Goal: Entertainment & Leisure: Consume media (video, audio)

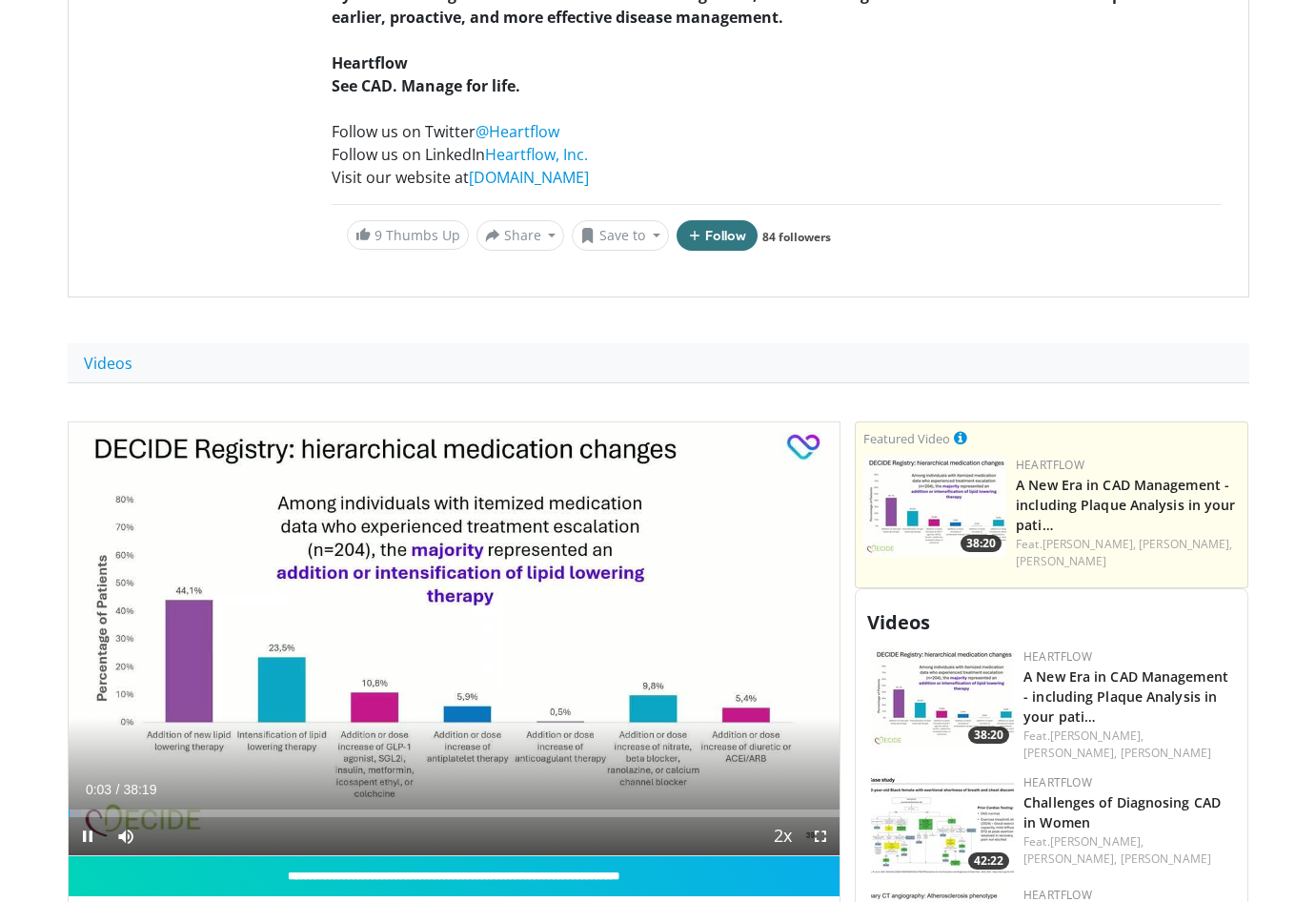
scroll to position [589, 0]
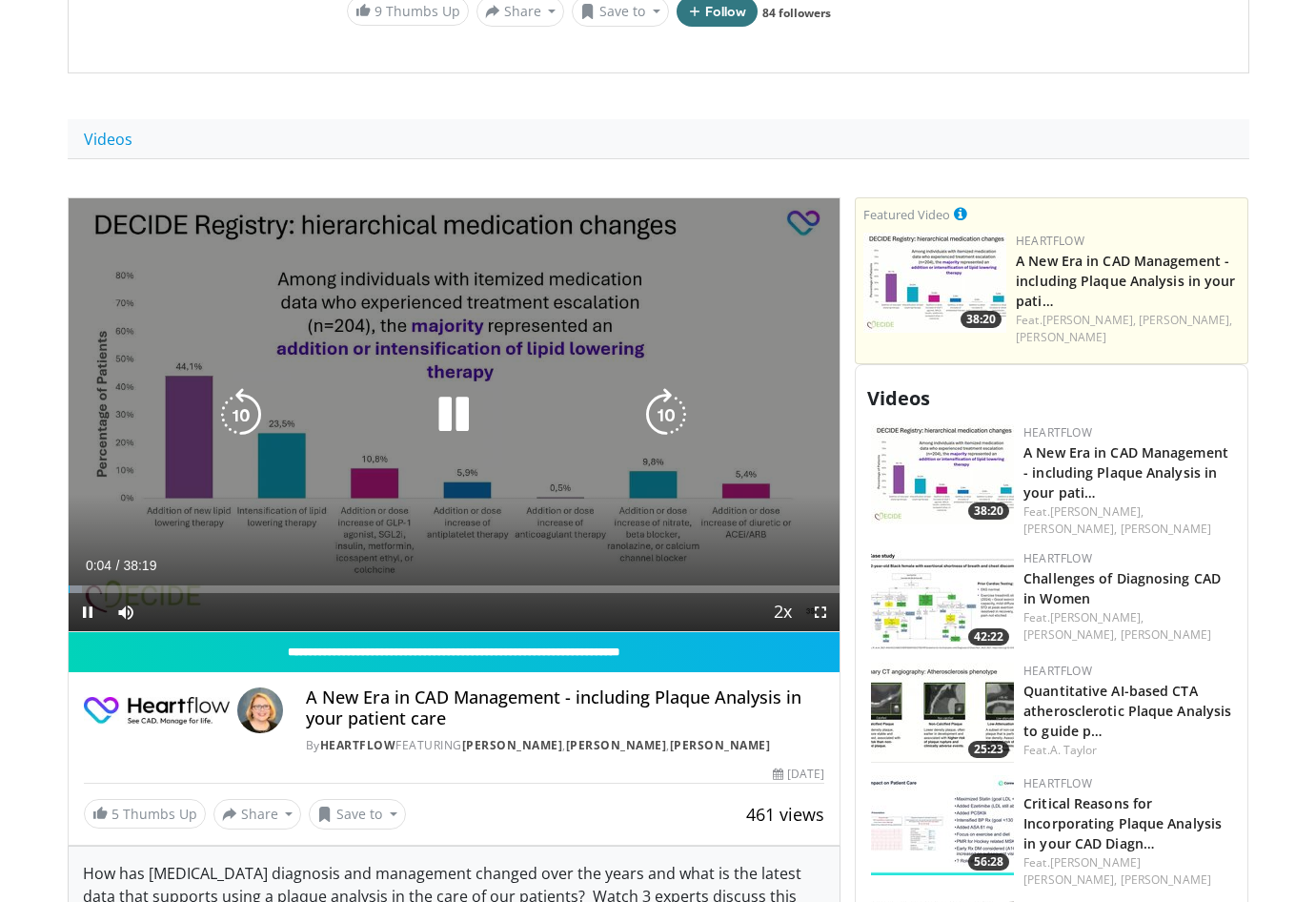
drag, startPoint x: 211, startPoint y: 382, endPoint x: 199, endPoint y: 381, distance: 12.0
click at [211, 382] on div "10 seconds Tap to unmute" at bounding box center [454, 415] width 772 height 434
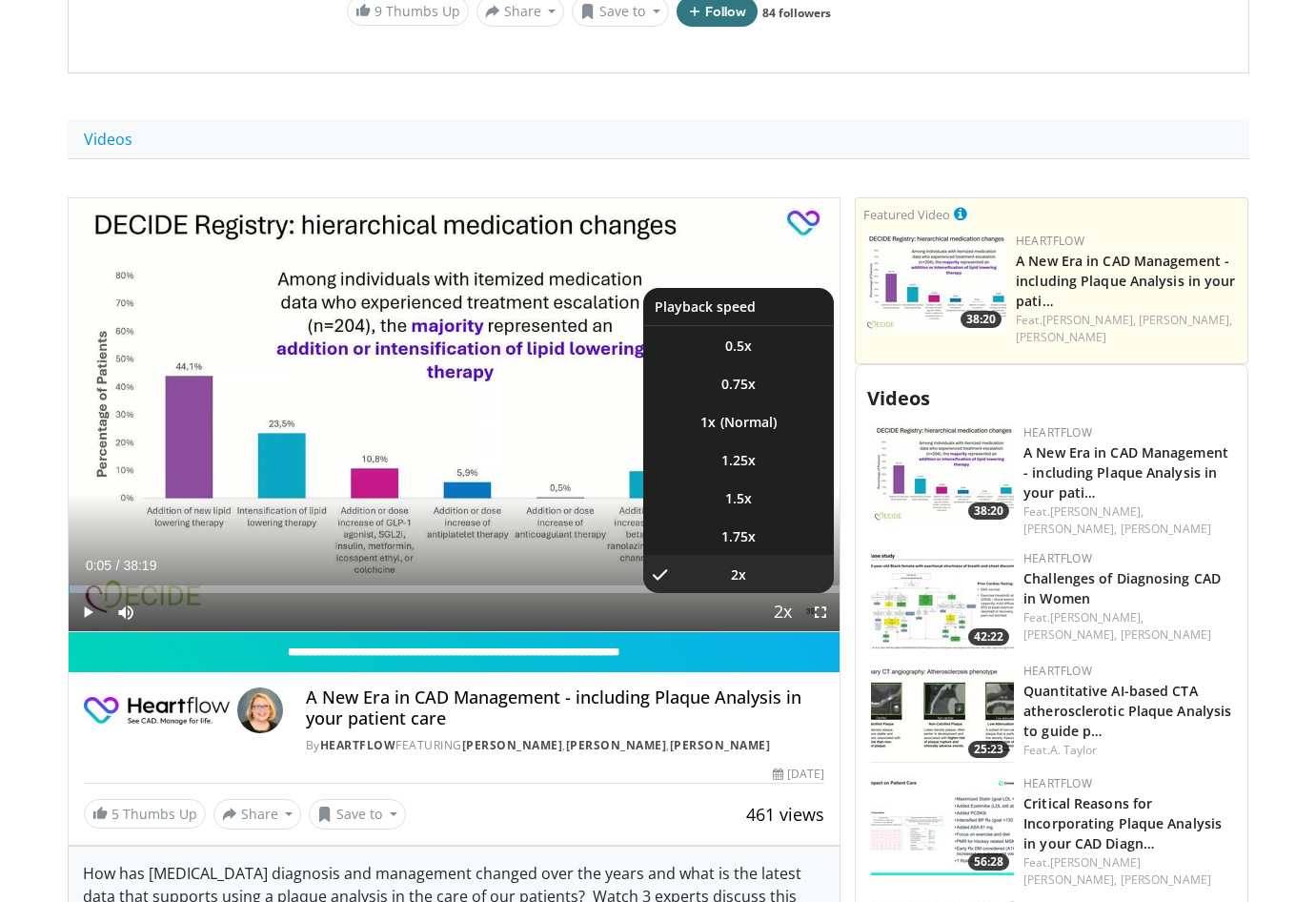
click at [785, 614] on span "Video Player" at bounding box center [782, 613] width 27 height 38
click at [747, 413] on li "1x" at bounding box center [739, 422] width 191 height 38
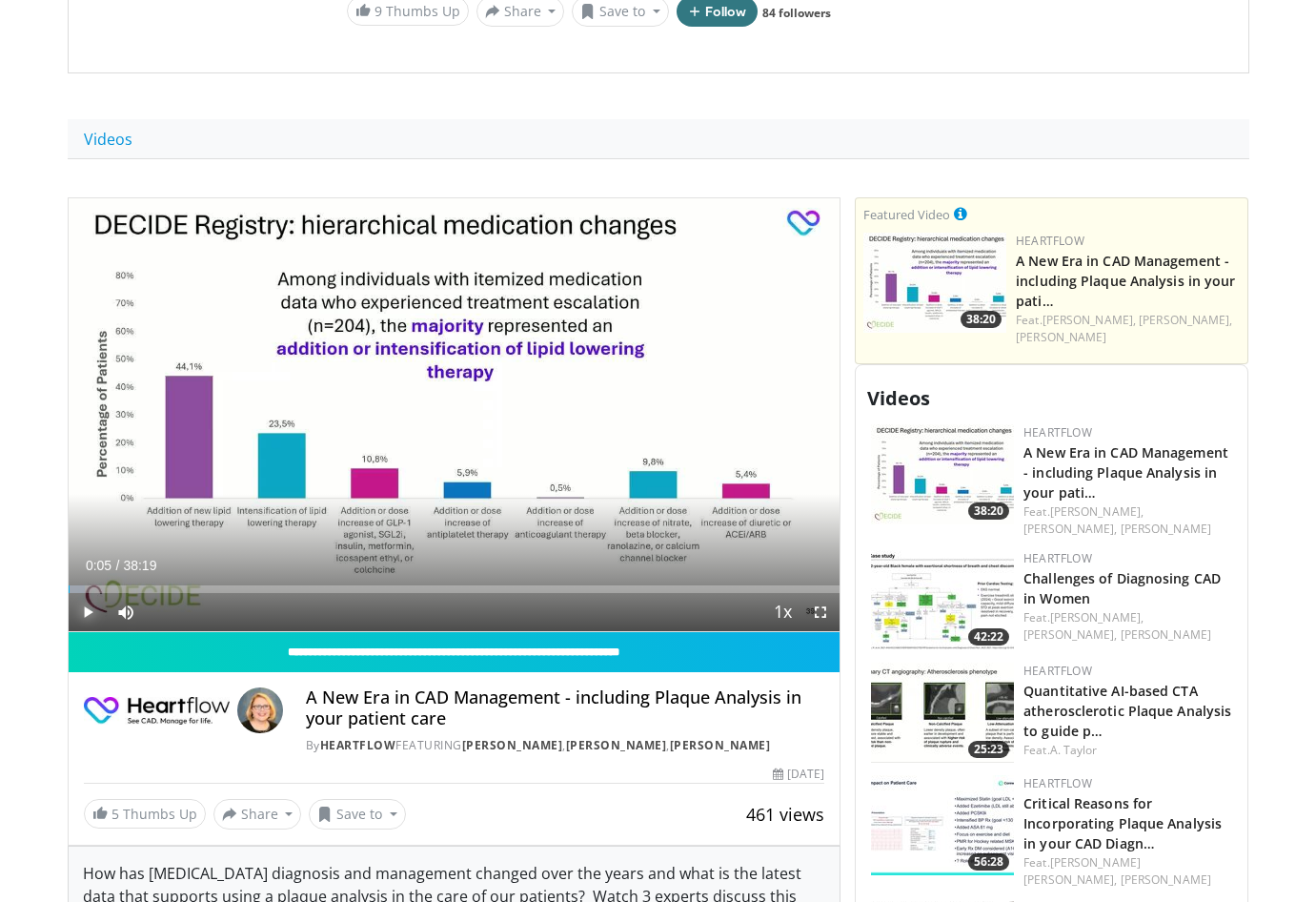
click at [87, 614] on span "Video Player" at bounding box center [87, 612] width 38 height 38
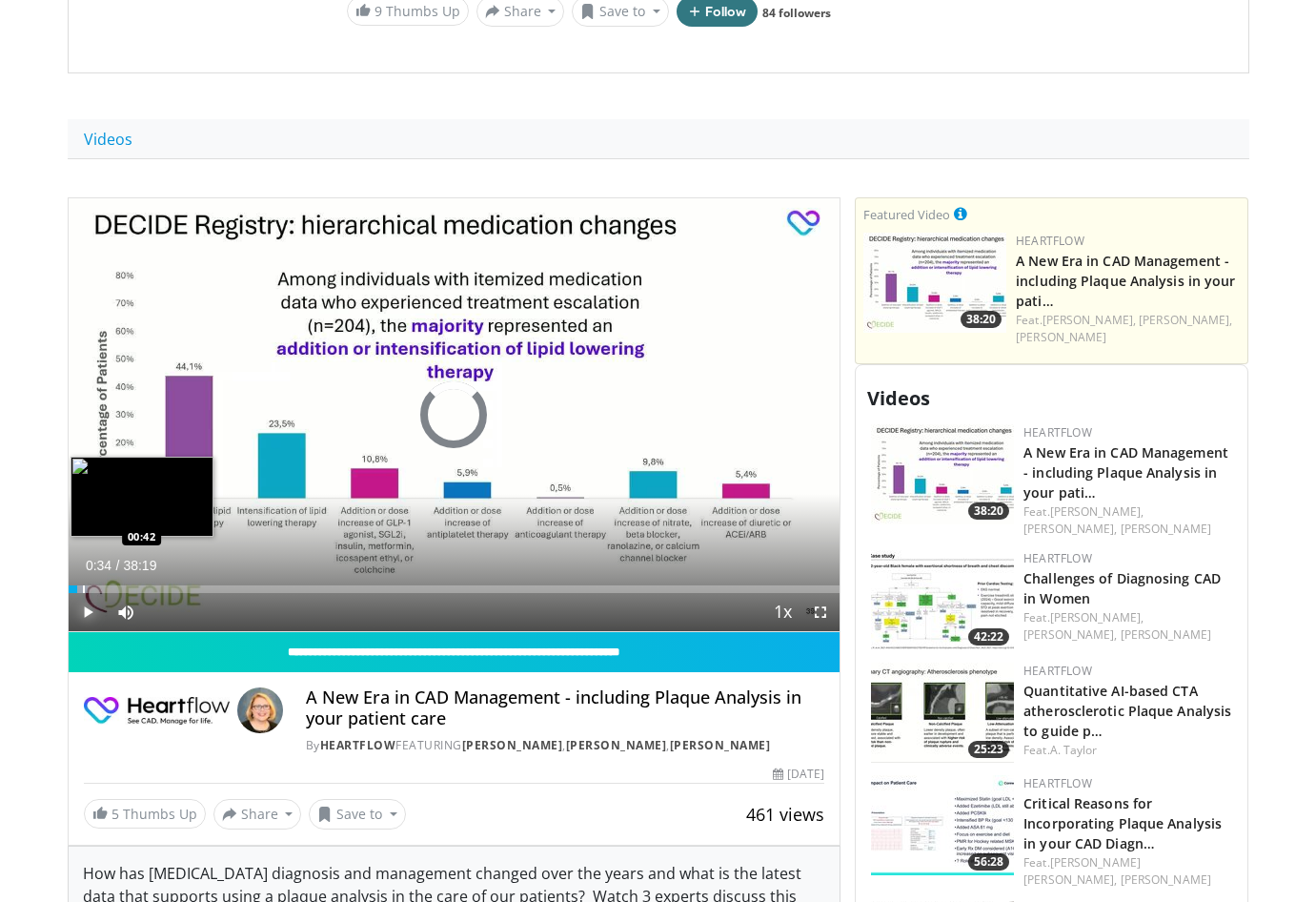
click at [82, 590] on div "Progress Bar" at bounding box center [83, 590] width 2 height 8
drag, startPoint x: 92, startPoint y: 589, endPoint x: 103, endPoint y: 589, distance: 11.0
click at [103, 589] on div "Progress Bar" at bounding box center [104, 590] width 2 height 8
click at [91, 589] on div "Loaded : 3.88% 01:10 01:10" at bounding box center [454, 590] width 772 height 8
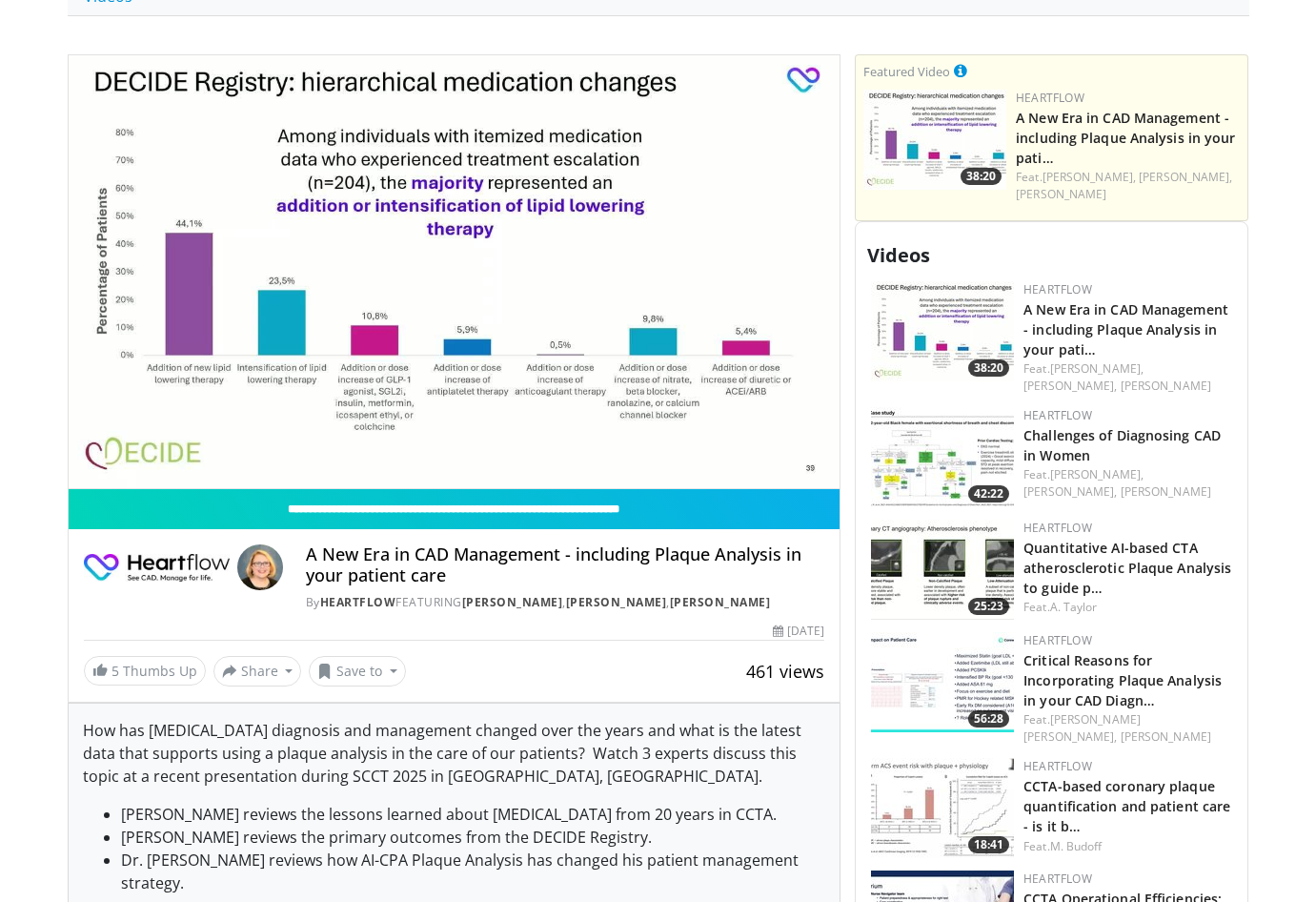
scroll to position [735, 0]
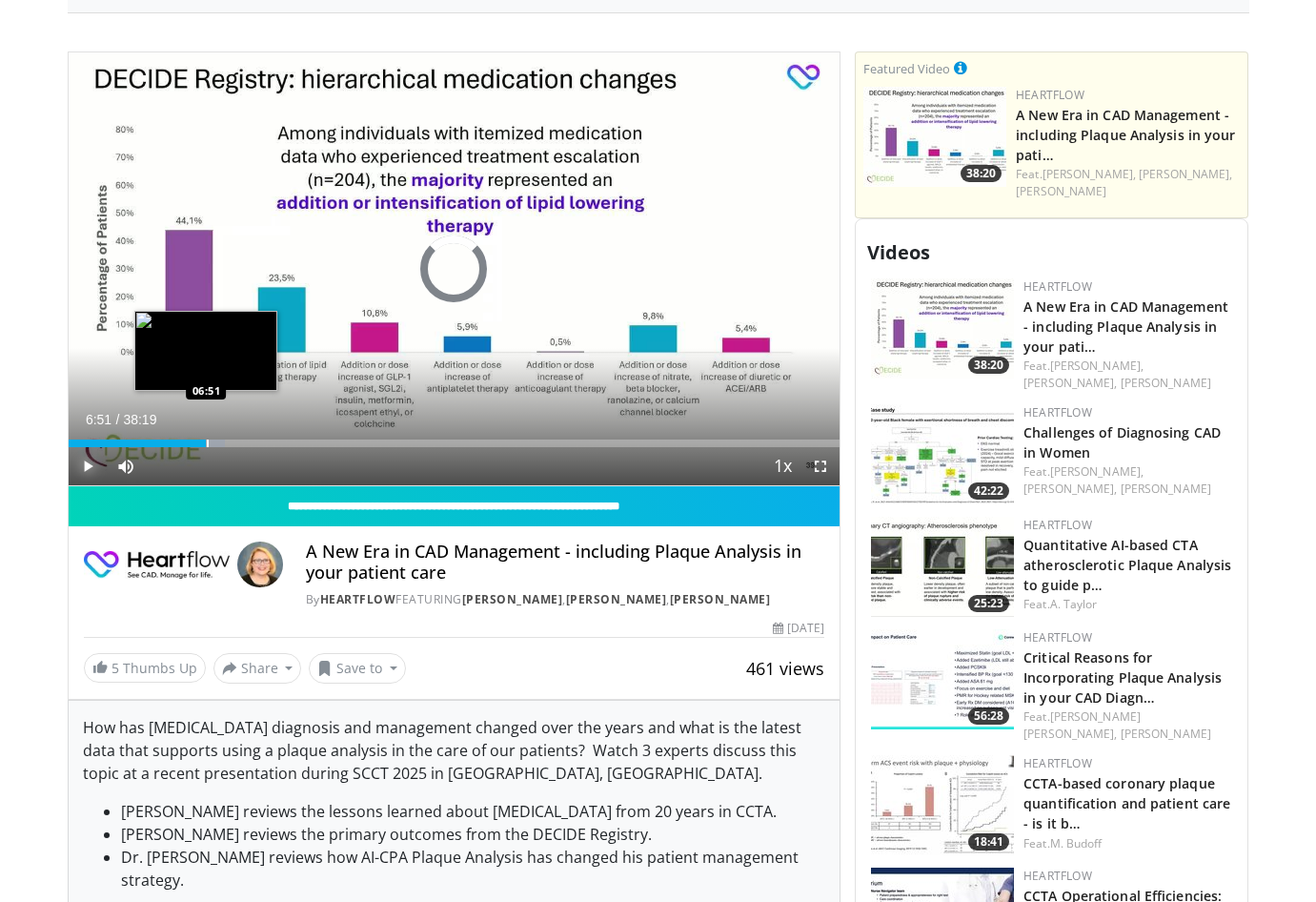
drag, startPoint x: 191, startPoint y: 443, endPoint x: 206, endPoint y: 443, distance: 15.0
click at [207, 443] on div "Progress Bar" at bounding box center [208, 444] width 2 height 8
drag, startPoint x: 211, startPoint y: 443, endPoint x: 222, endPoint y: 440, distance: 11.4
click at [223, 440] on div "Progress Bar" at bounding box center [224, 444] width 2 height 8
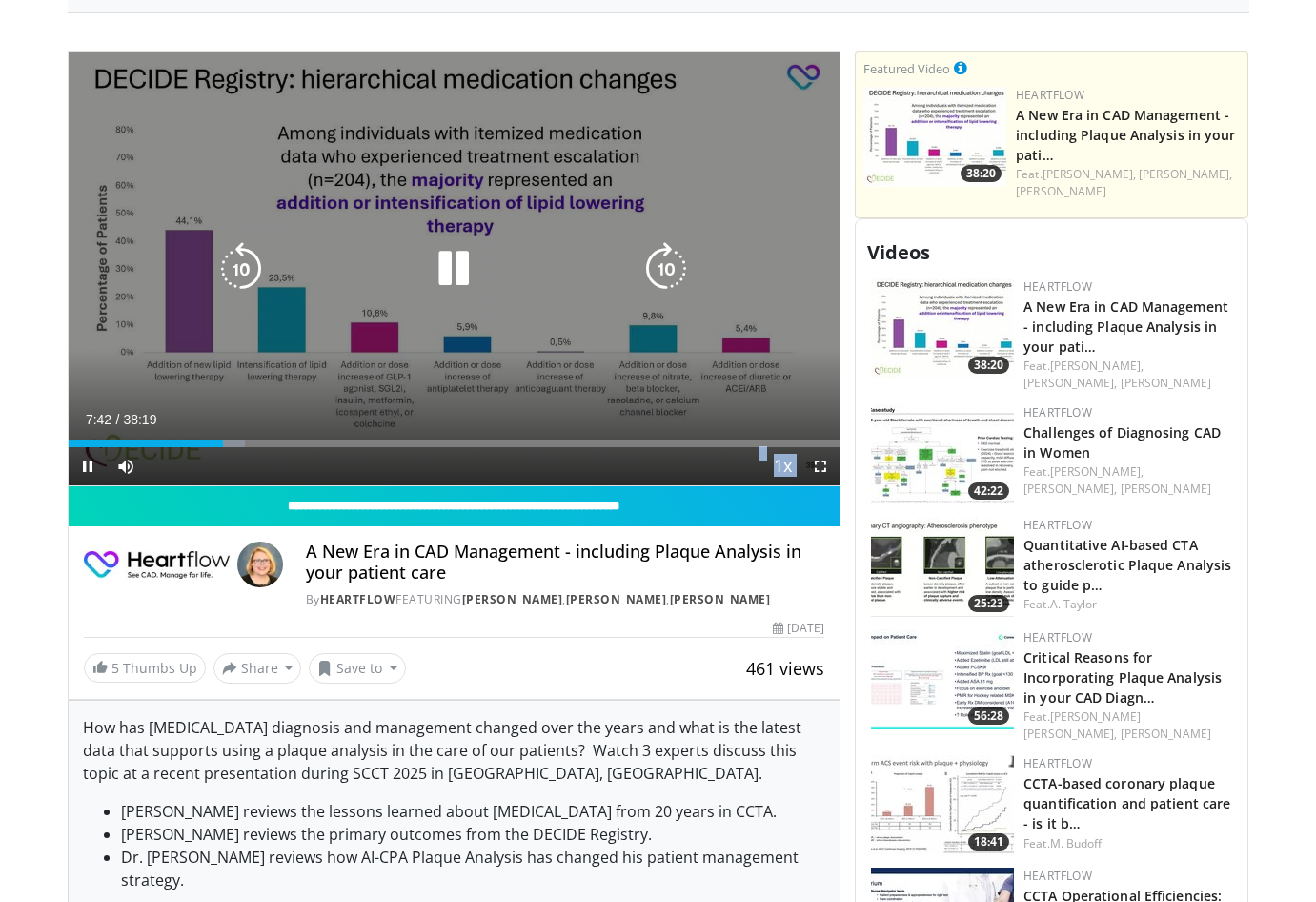
click at [232, 439] on video-js "**********" at bounding box center [454, 270] width 772 height 435
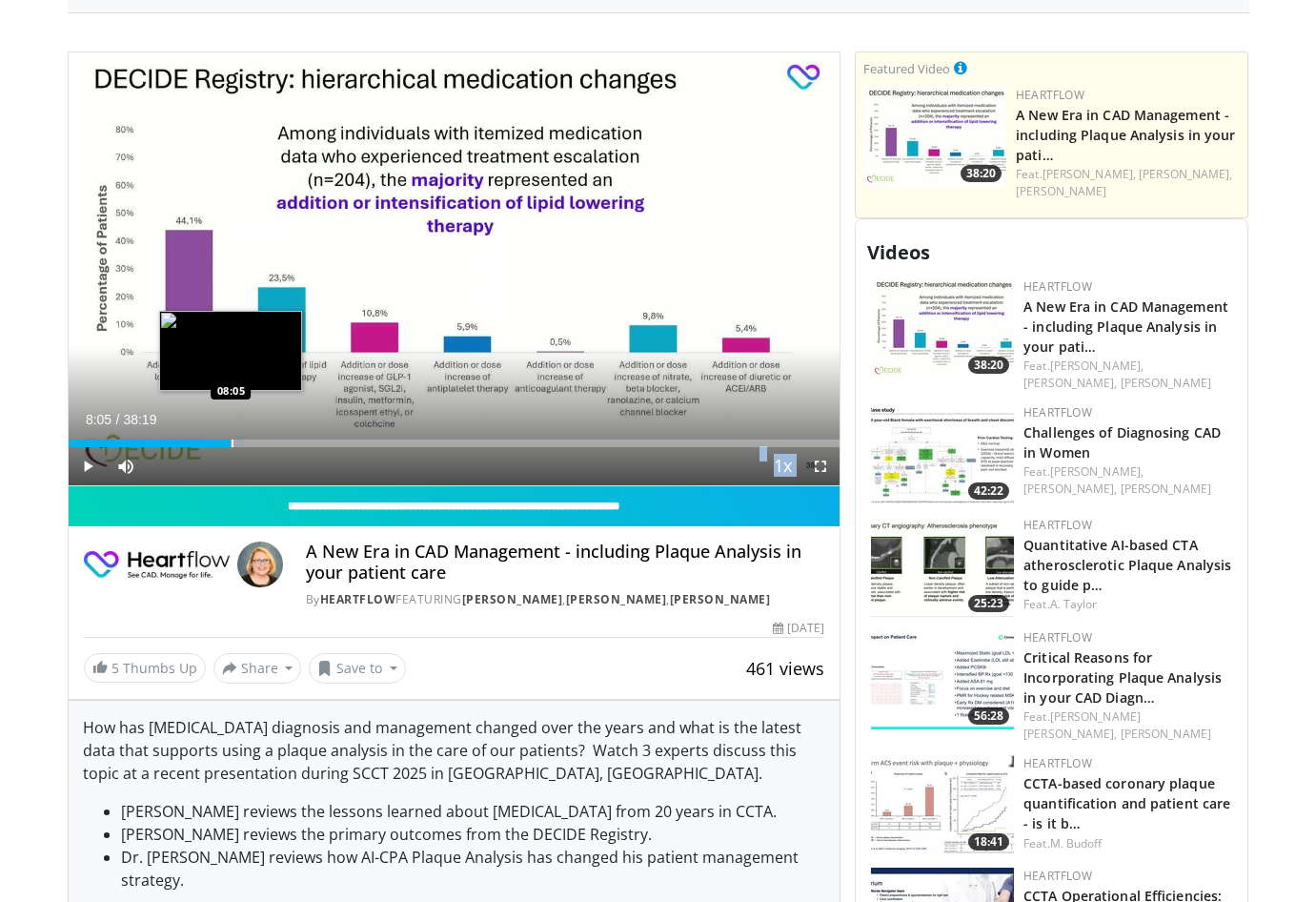
click at [232, 441] on div "Progress Bar" at bounding box center [233, 444] width 2 height 8
click at [239, 442] on div "Progress Bar" at bounding box center [240, 444] width 2 height 8
click at [248, 445] on div "Progress Bar" at bounding box center [249, 444] width 2 height 8
click at [269, 443] on div "Progress Bar" at bounding box center [270, 444] width 2 height 8
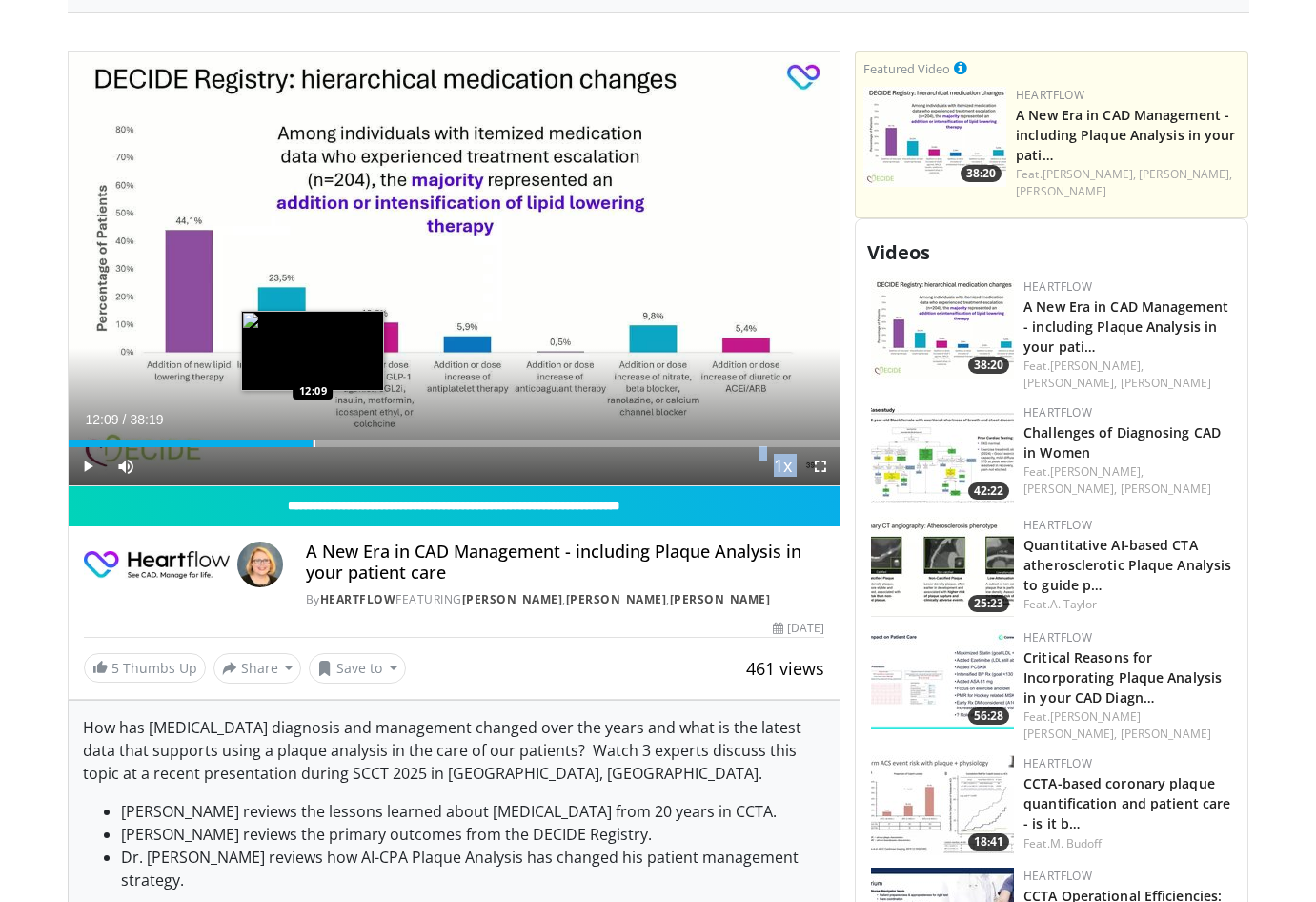
click at [313, 443] on div "Progress Bar" at bounding box center [314, 444] width 2 height 8
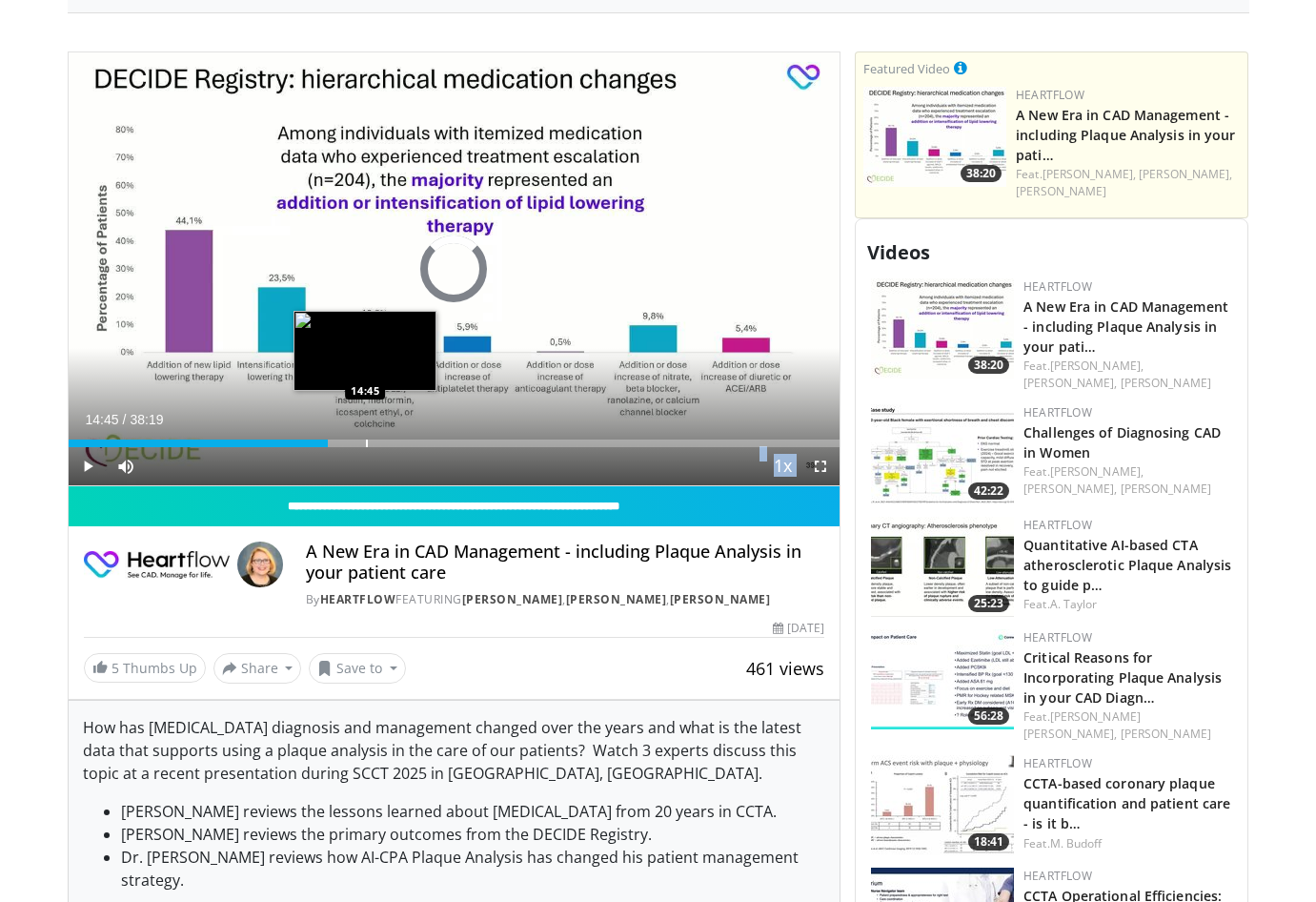
click at [366, 445] on div "Progress Bar" at bounding box center [367, 444] width 2 height 8
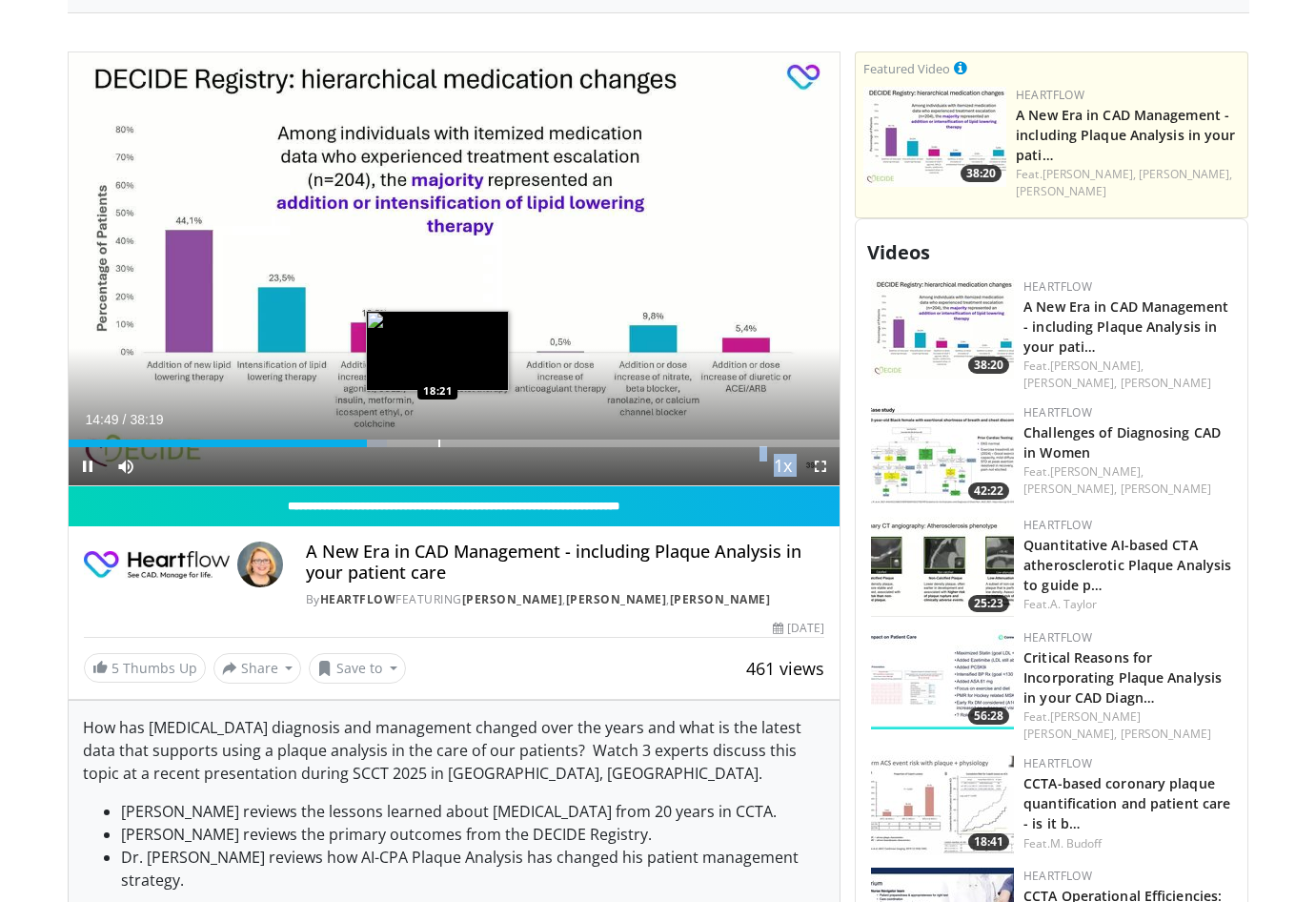
click at [438, 442] on div "Progress Bar" at bounding box center [439, 444] width 2 height 8
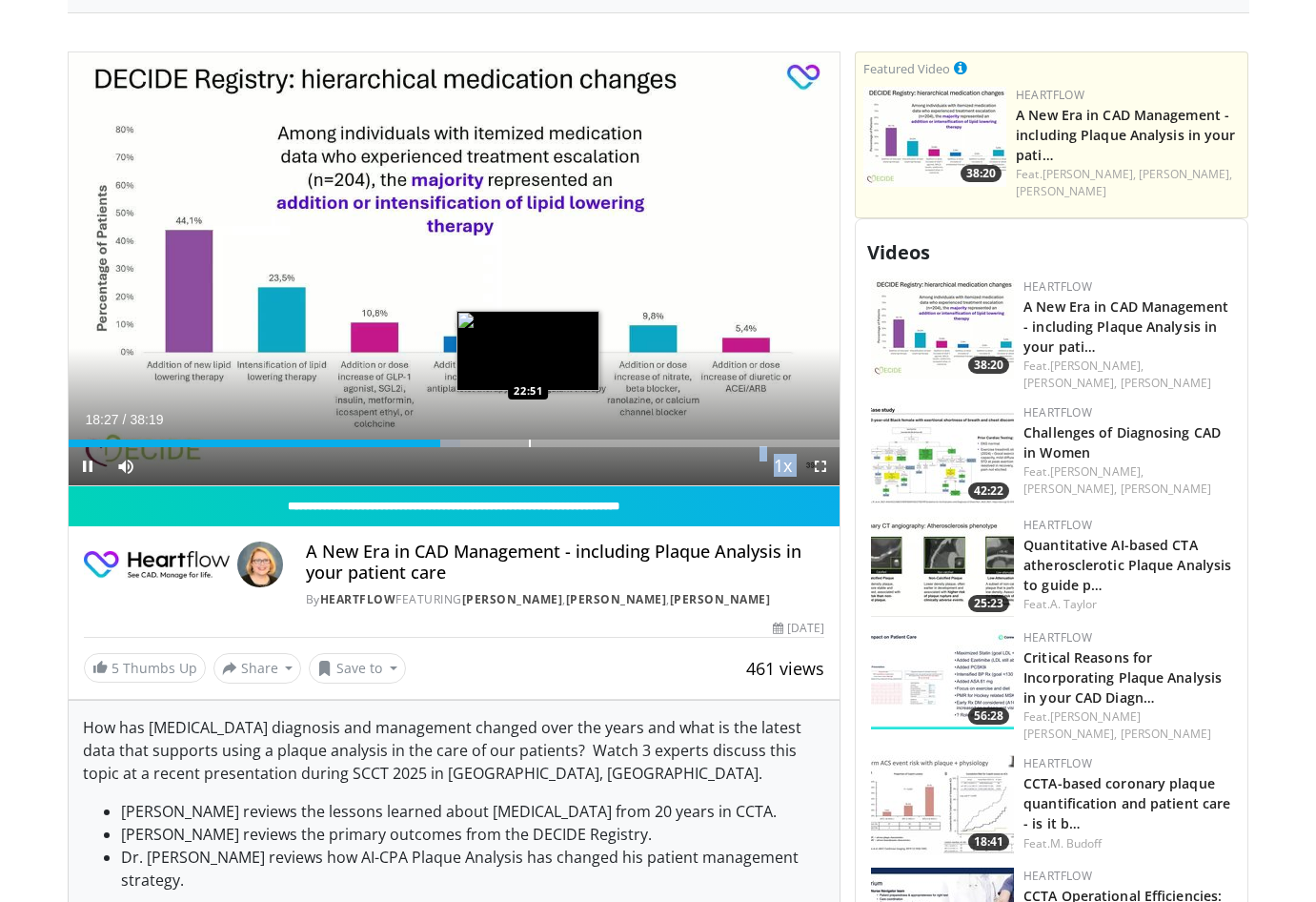
click at [529, 444] on div "Progress Bar" at bounding box center [530, 444] width 2 height 8
click at [558, 444] on div "Progress Bar" at bounding box center [559, 444] width 2 height 8
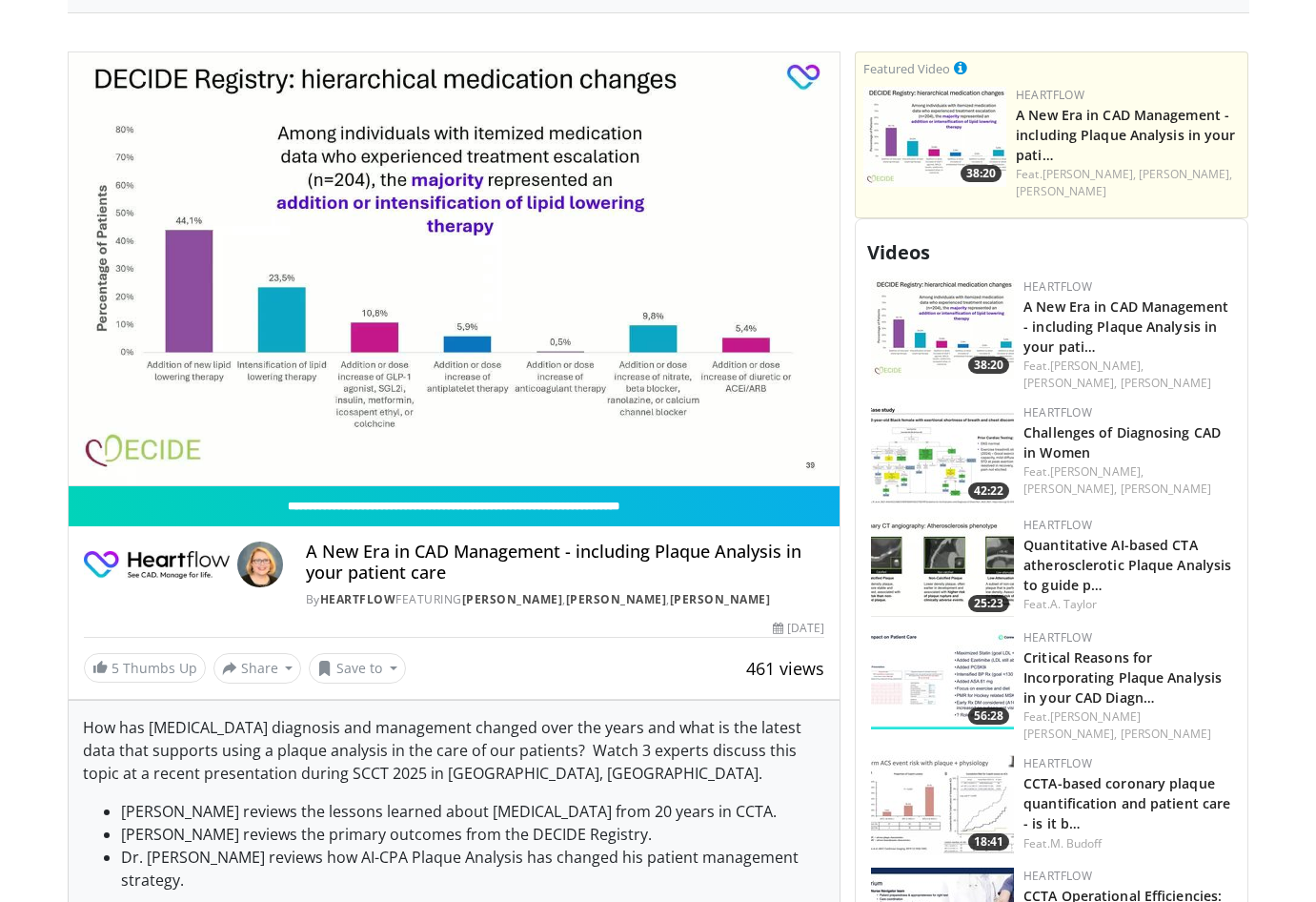
click at [584, 442] on video-js "**********" at bounding box center [454, 270] width 772 height 435
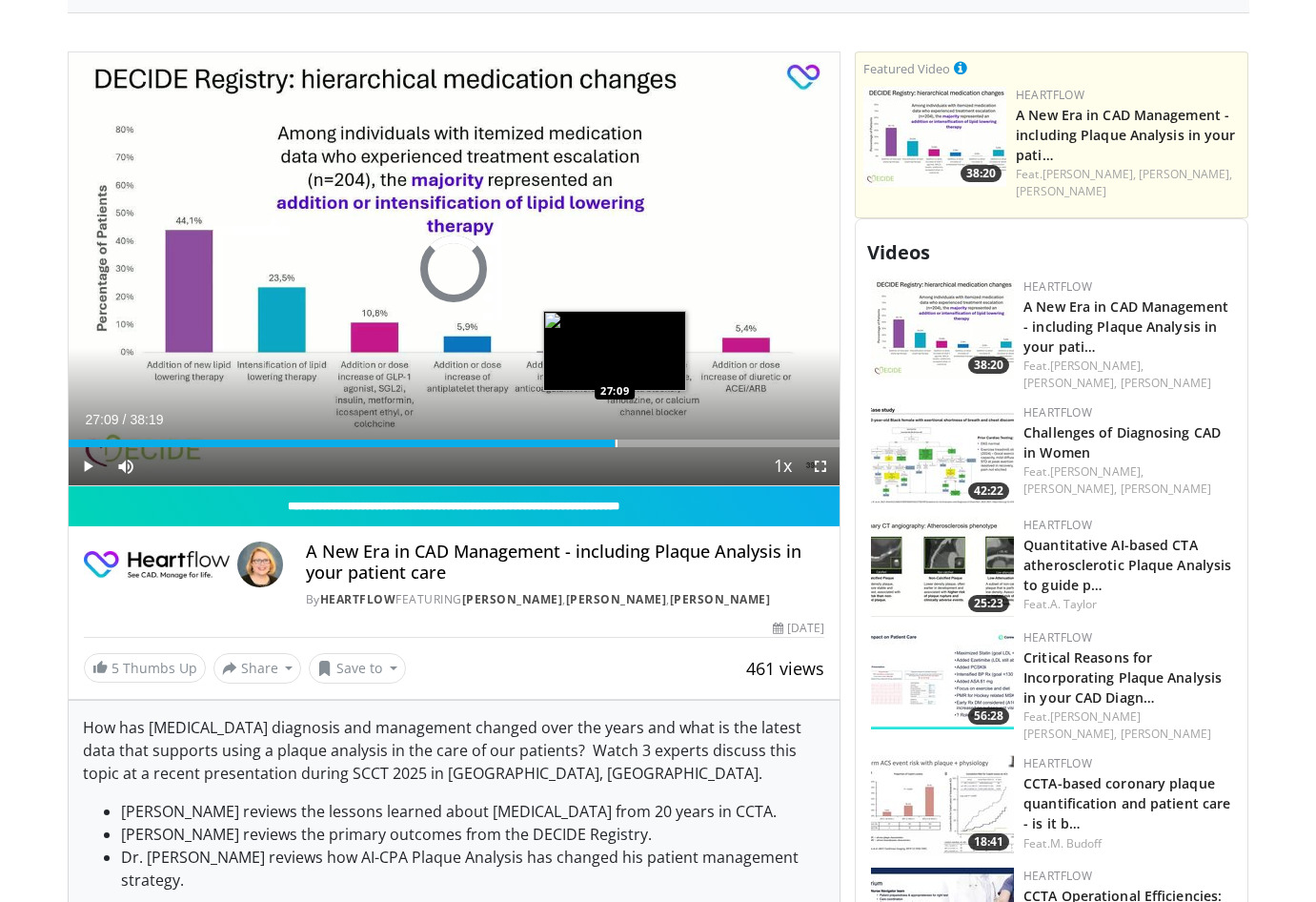
click at [615, 445] on div "Progress Bar" at bounding box center [616, 444] width 2 height 8
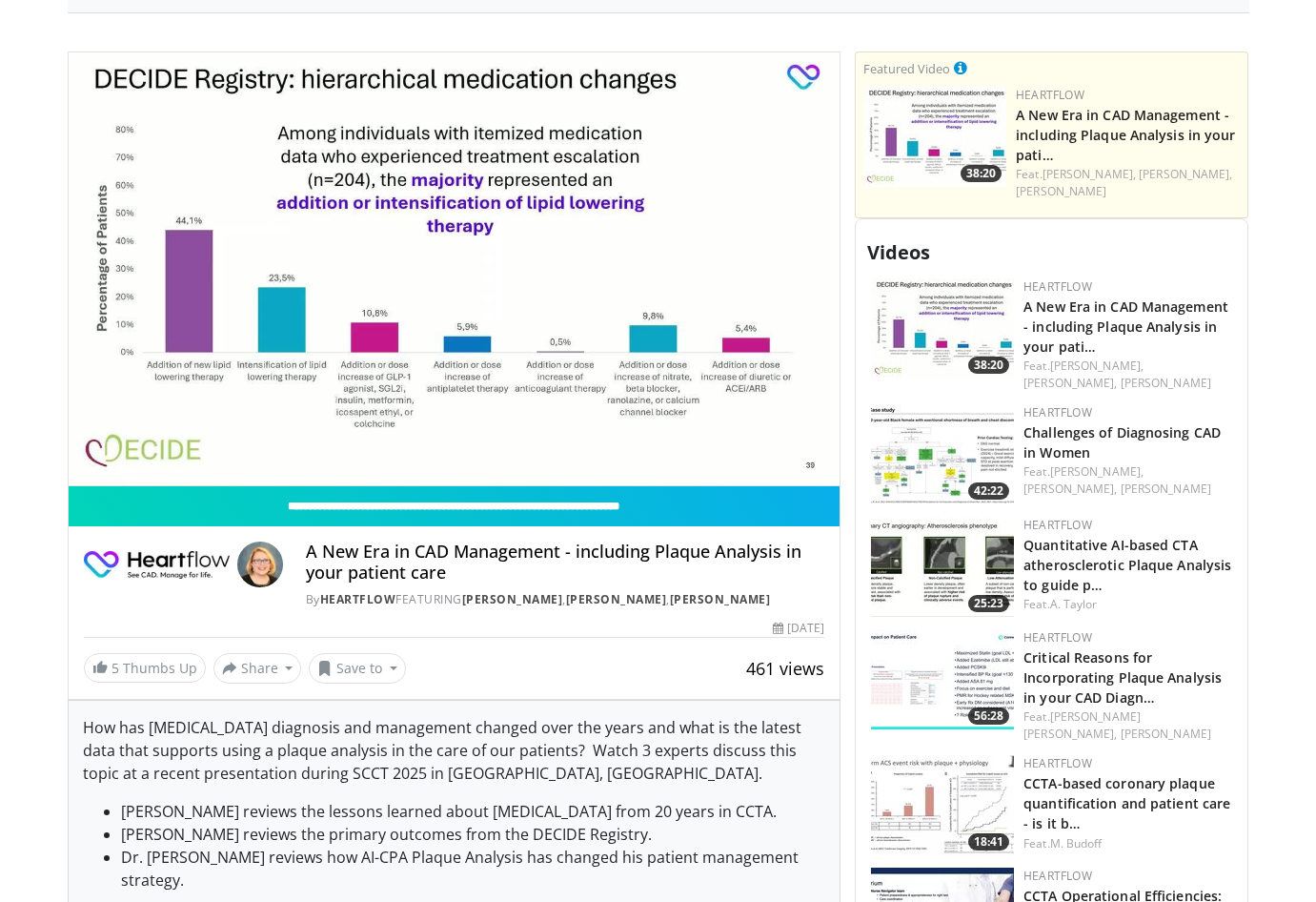
scroll to position [734, 0]
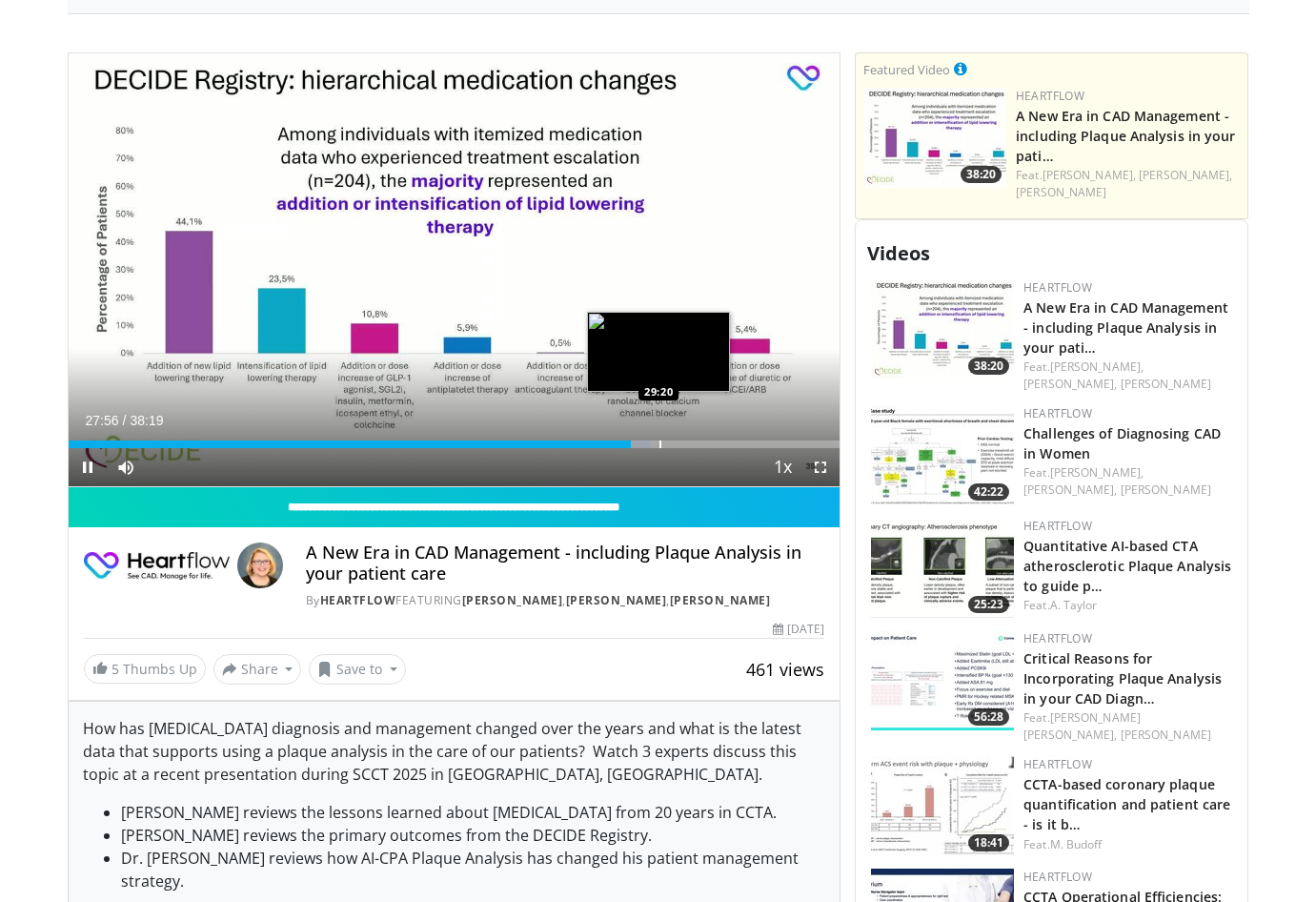
click at [658, 448] on div "Loaded : 75.49% 27:56 29:20" at bounding box center [454, 445] width 772 height 8
click at [684, 442] on div "Progress Bar" at bounding box center [685, 445] width 2 height 8
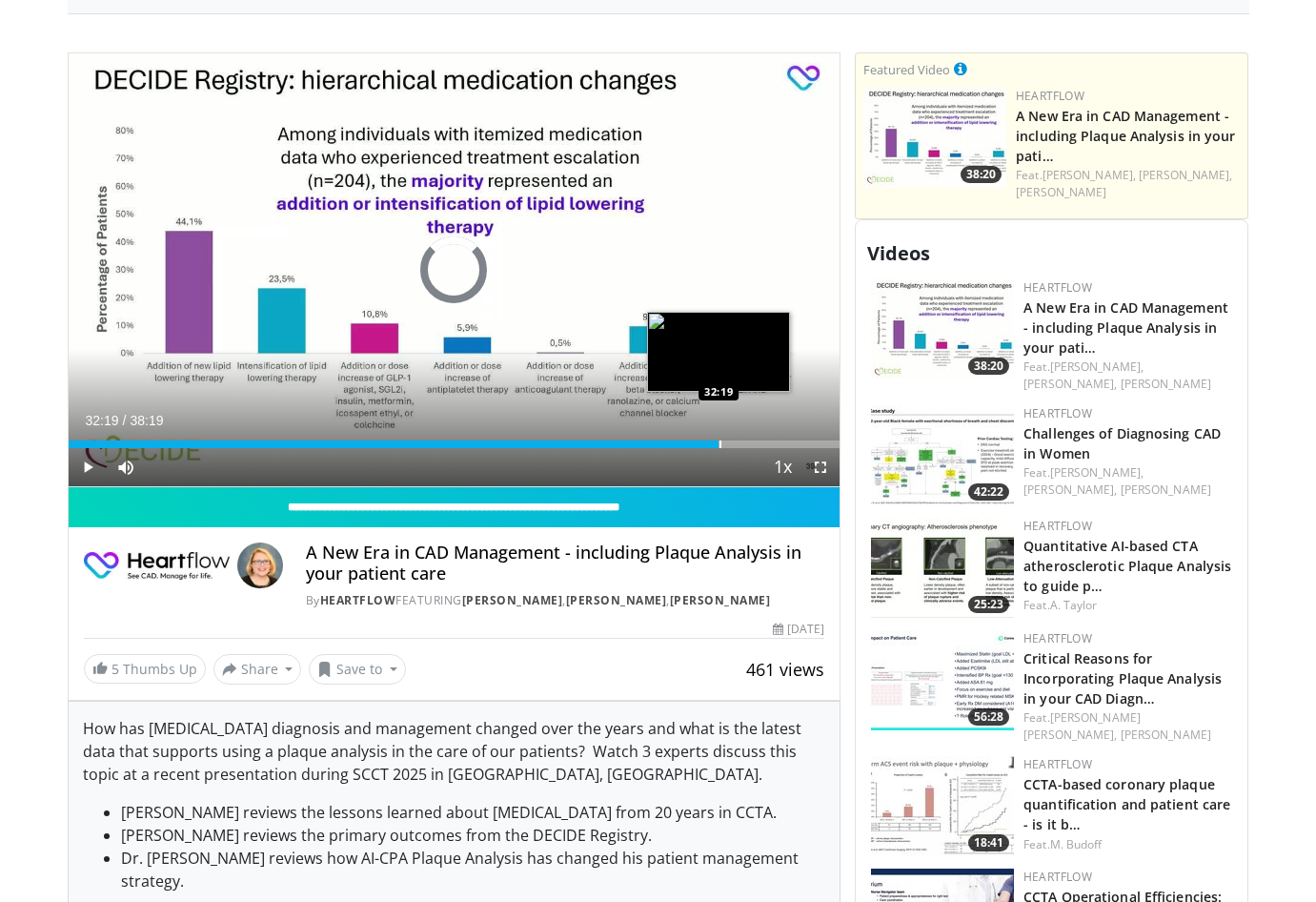
click at [720, 446] on div "Progress Bar" at bounding box center [721, 445] width 2 height 8
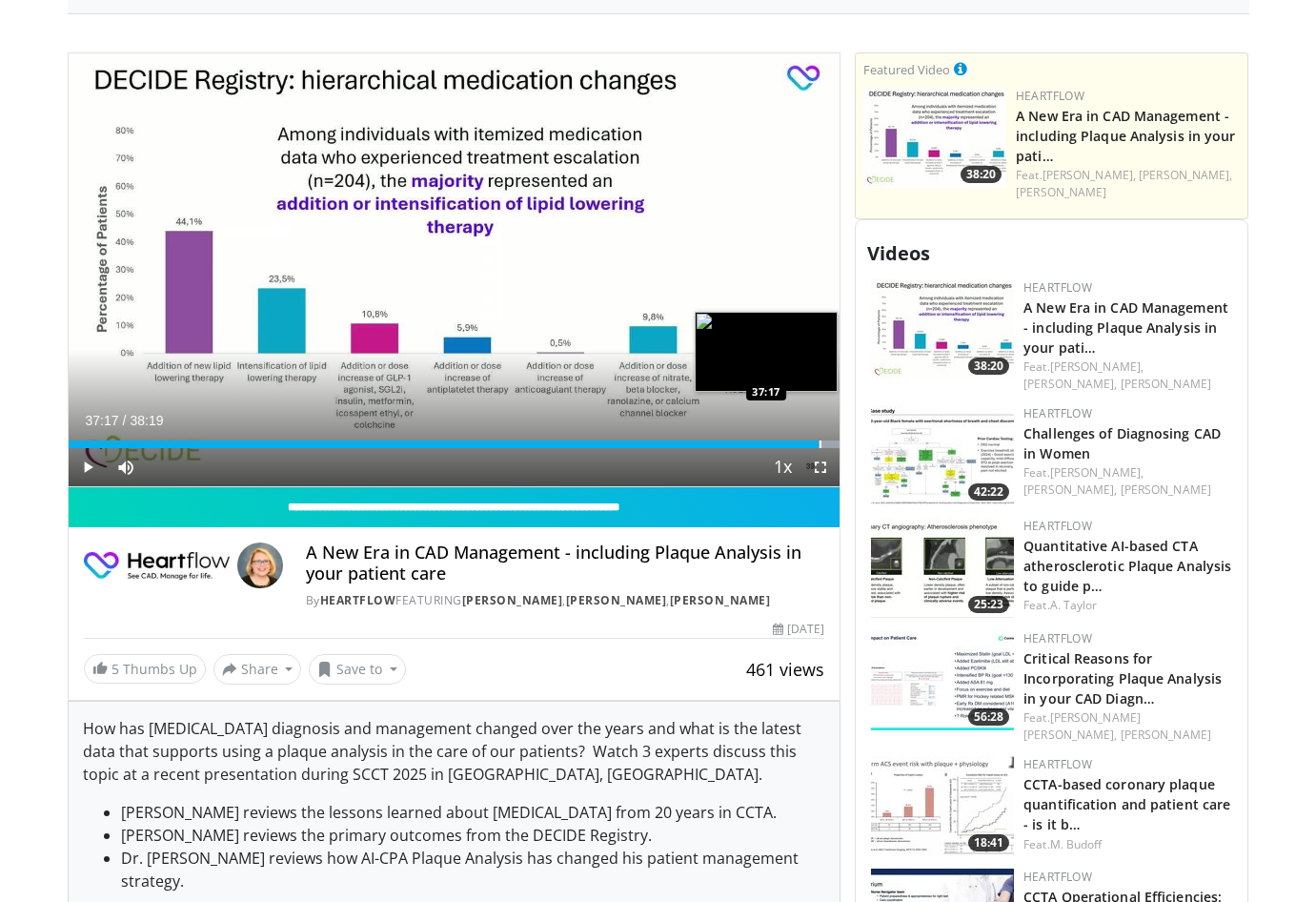
drag, startPoint x: 724, startPoint y: 448, endPoint x: 820, endPoint y: 444, distance: 96.1
click at [820, 444] on div "Progress Bar" at bounding box center [820, 445] width 2 height 8
click at [826, 444] on div "Progress Bar" at bounding box center [826, 445] width 2 height 8
click at [831, 444] on div "Progress Bar" at bounding box center [832, 445] width 2 height 8
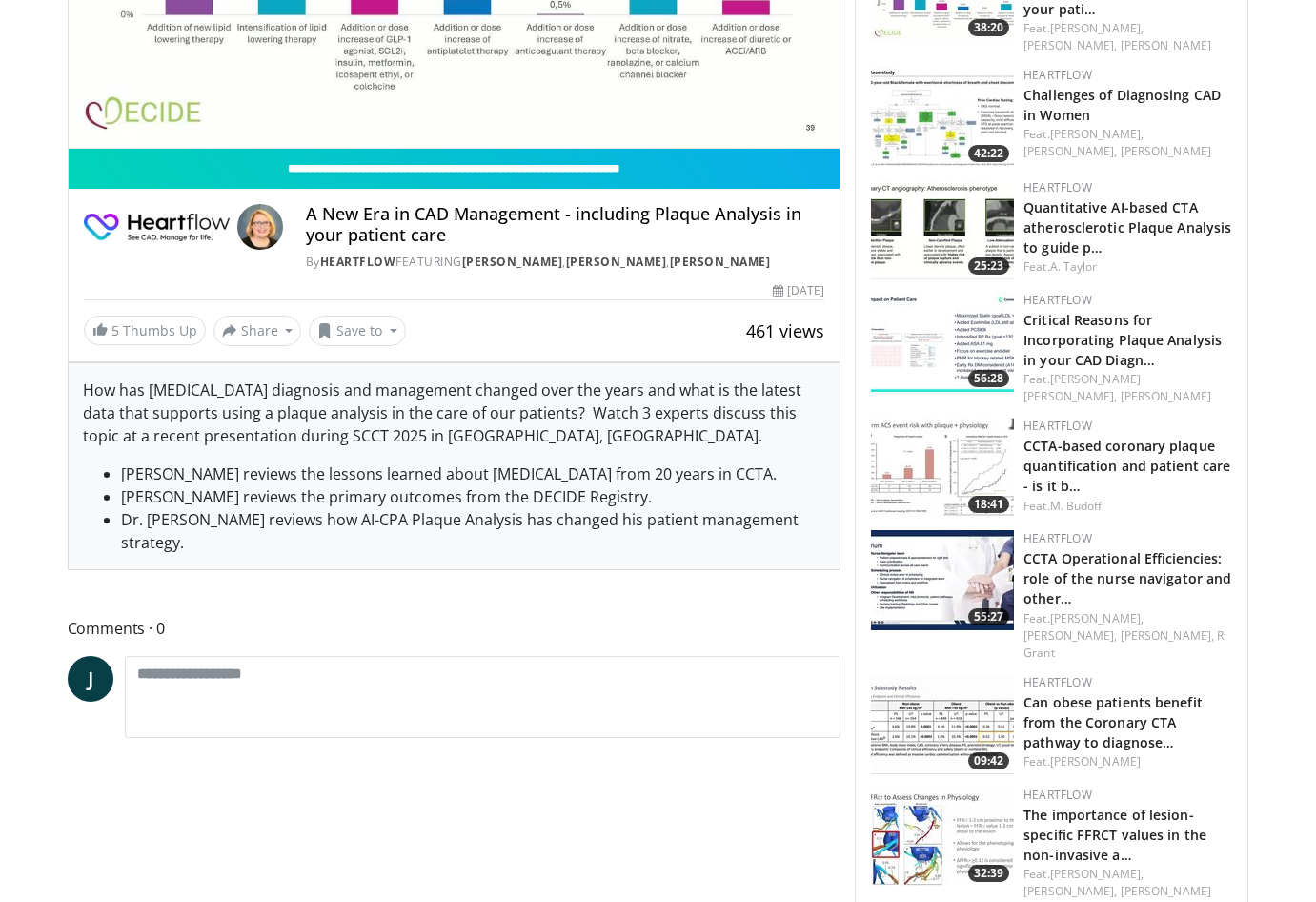
scroll to position [1087, 0]
